Goal: Navigation & Orientation: Understand site structure

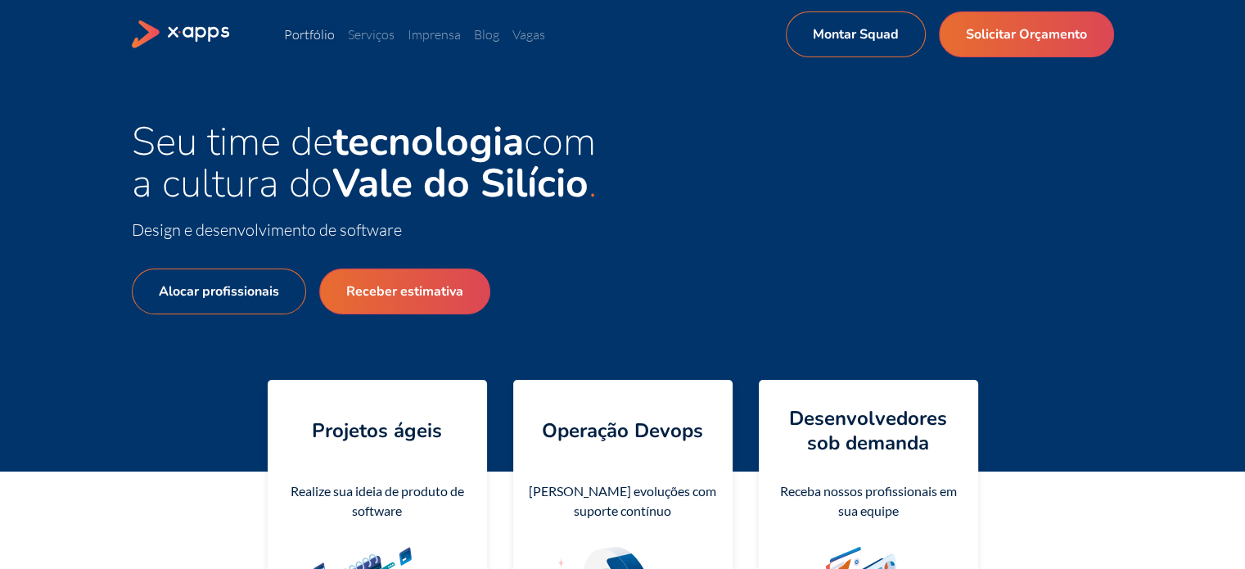
click at [324, 29] on link "Portfólio" at bounding box center [309, 34] width 51 height 16
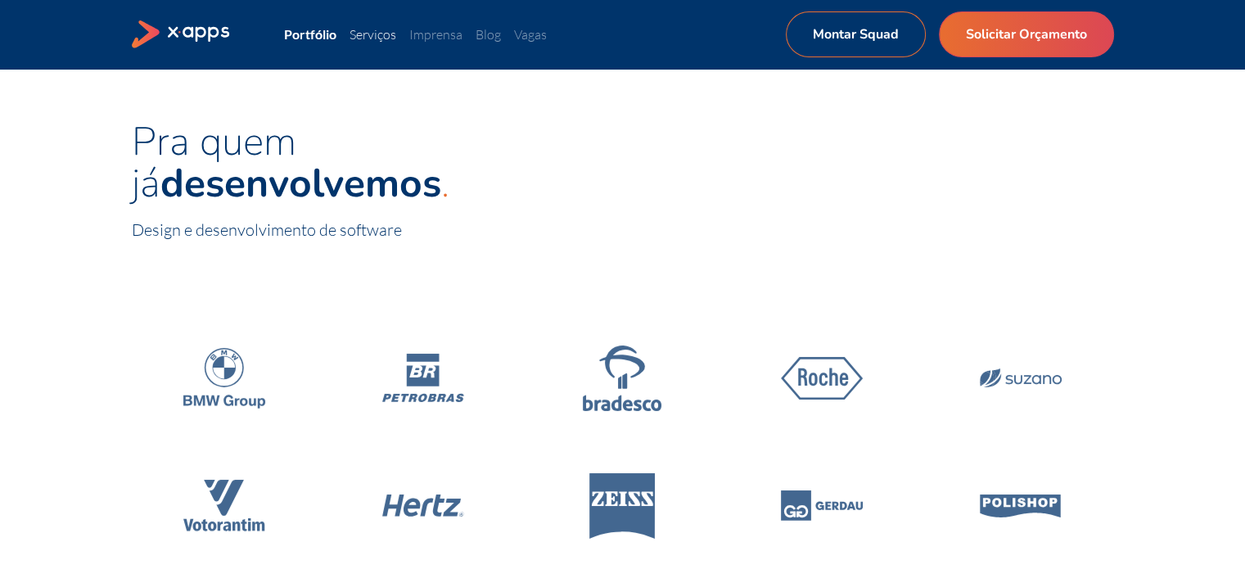
click at [383, 31] on link "Serviços" at bounding box center [372, 34] width 47 height 16
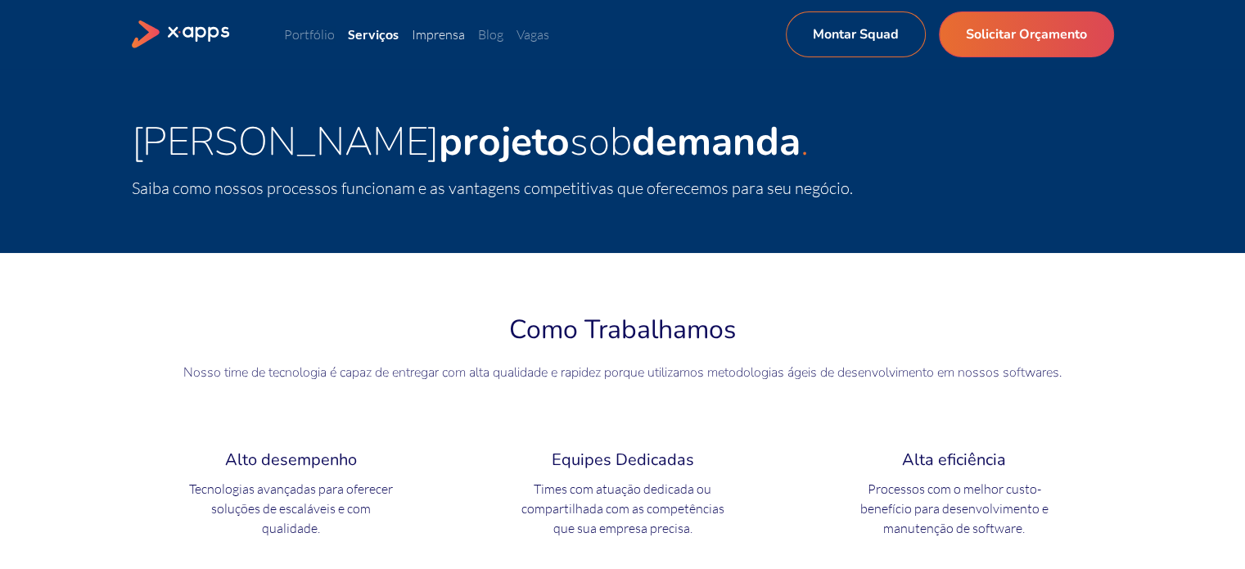
click at [446, 33] on link "Imprensa" at bounding box center [438, 34] width 53 height 16
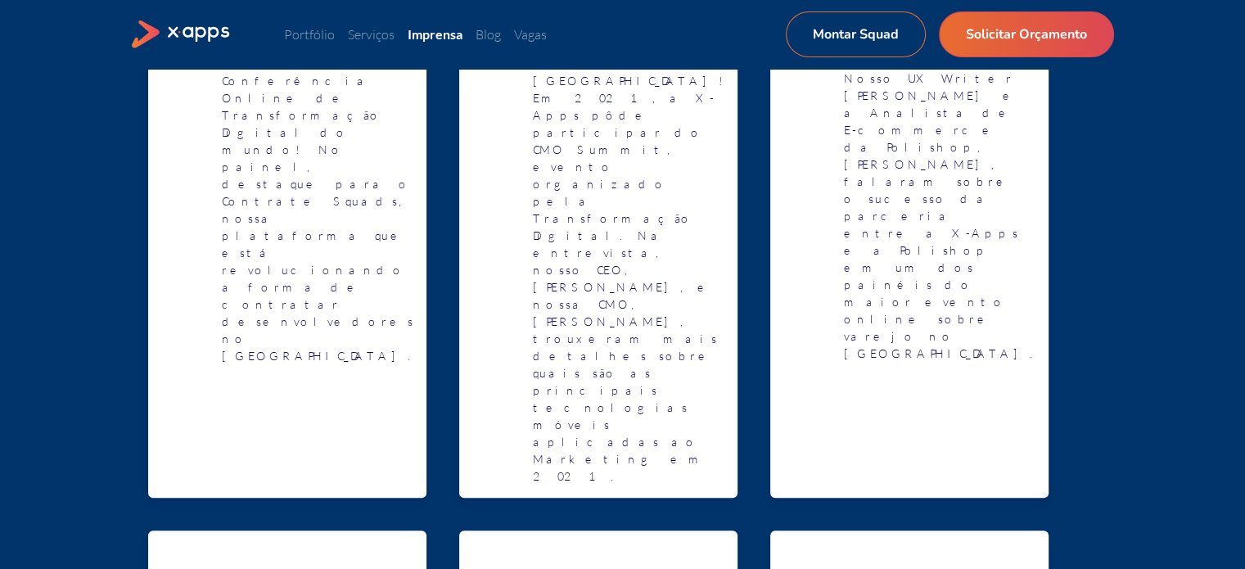
scroll to position [439, 0]
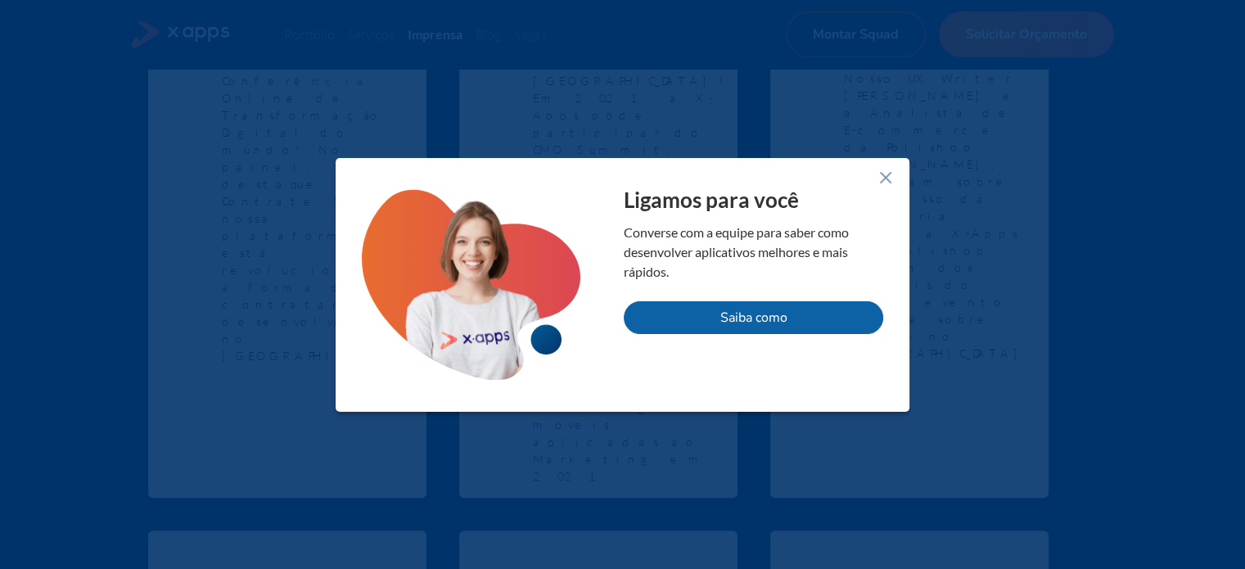
click at [883, 175] on line at bounding box center [885, 178] width 10 height 10
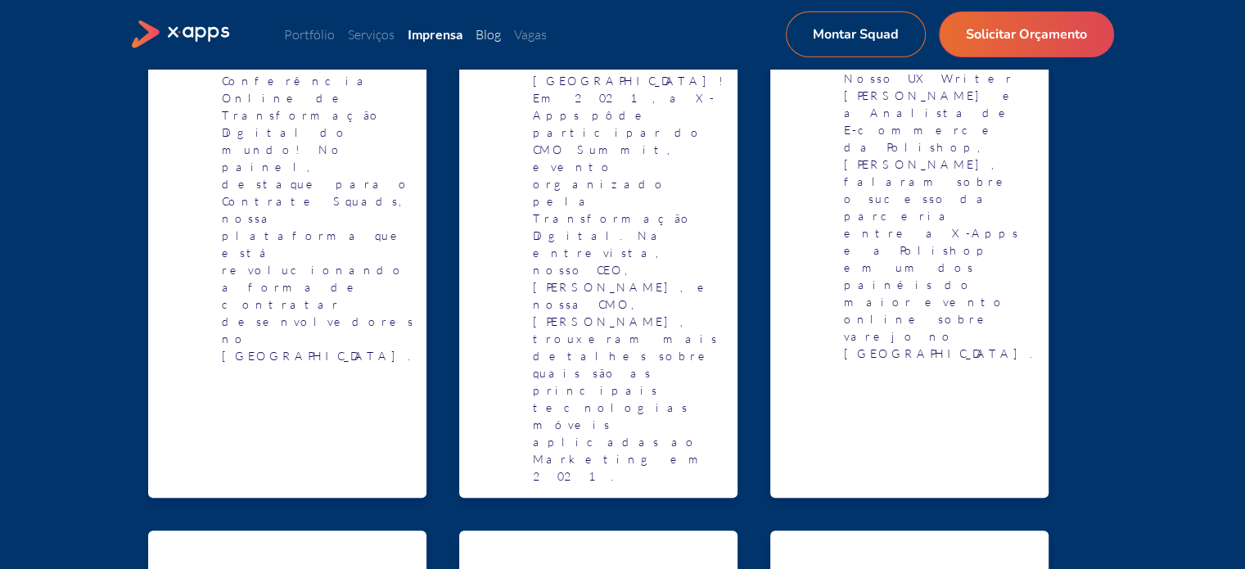
click at [497, 28] on link "Blog" at bounding box center [487, 34] width 25 height 16
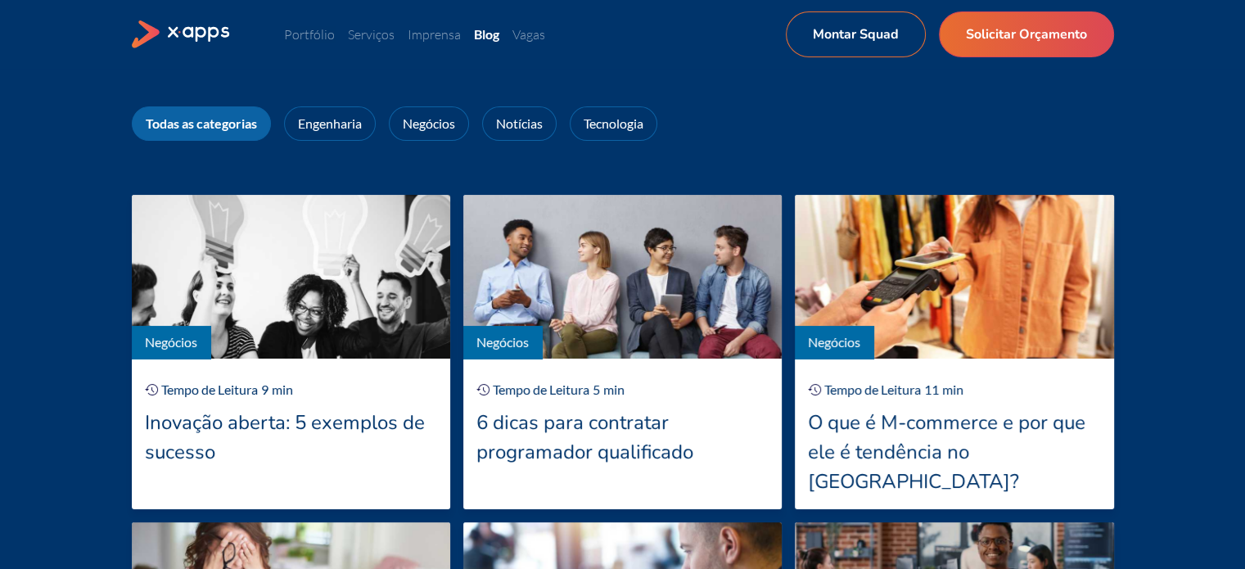
scroll to position [147, 0]
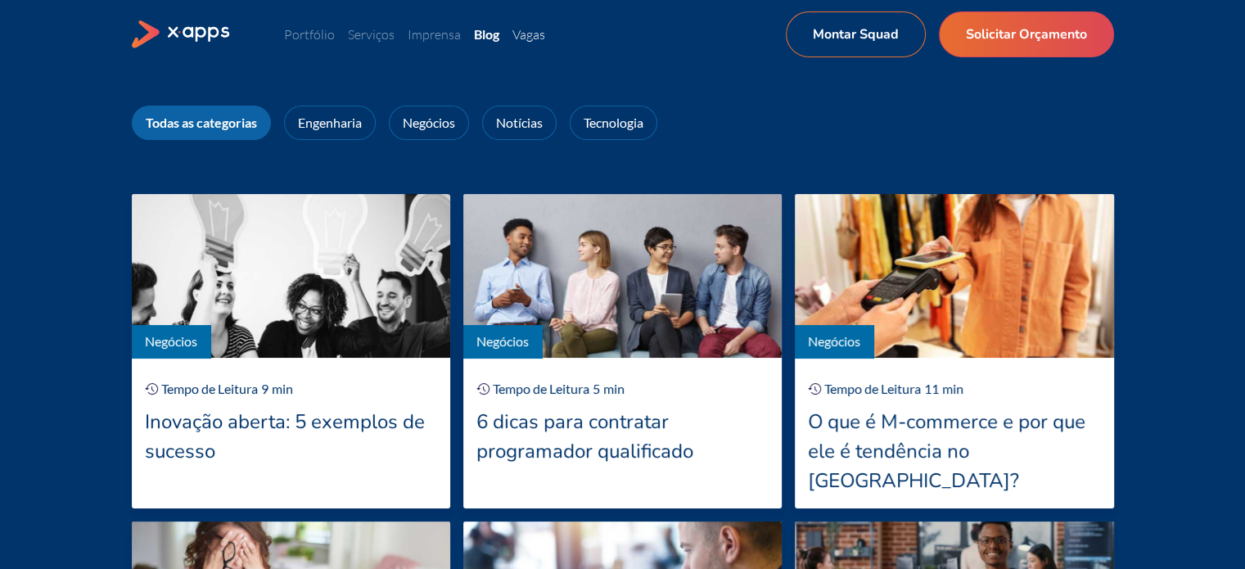
click at [535, 38] on link "Vagas" at bounding box center [528, 34] width 33 height 16
